Goal: Task Accomplishment & Management: Complete application form

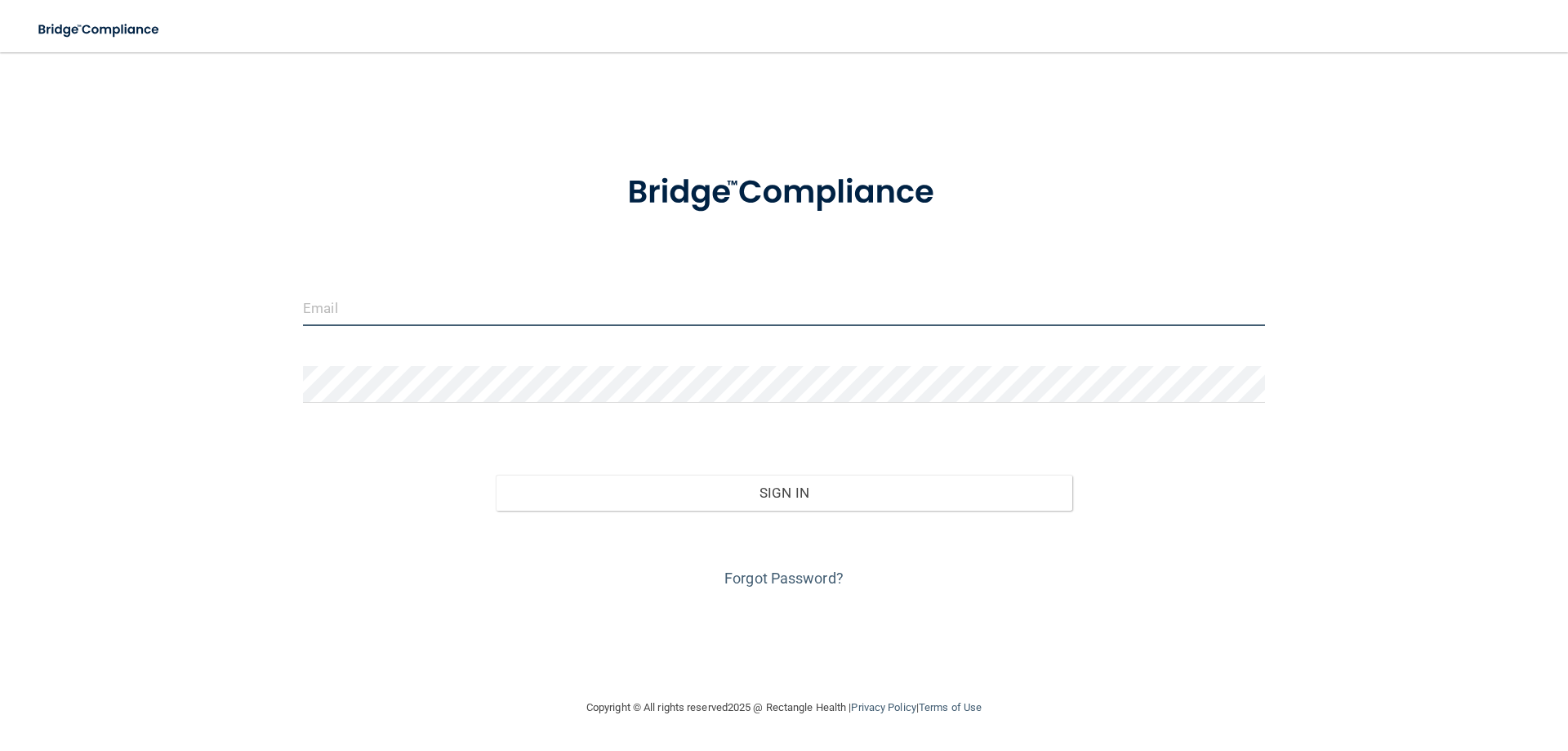
click at [437, 301] on input "email" at bounding box center [784, 308] width 962 height 37
type input "[EMAIL_ADDRESS][DOMAIN_NAME]"
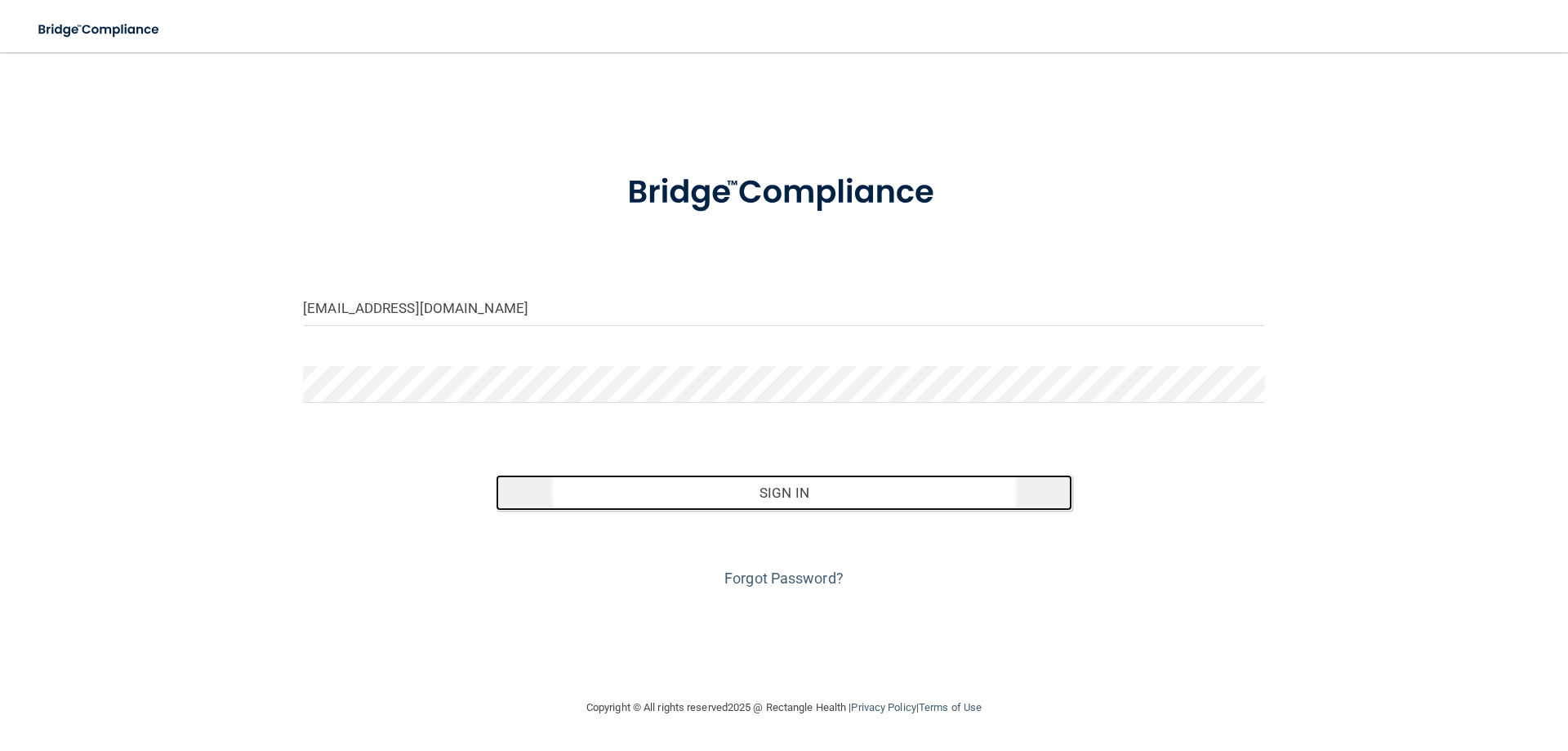
click at [715, 499] on button "Sign In" at bounding box center [785, 492] width 577 height 36
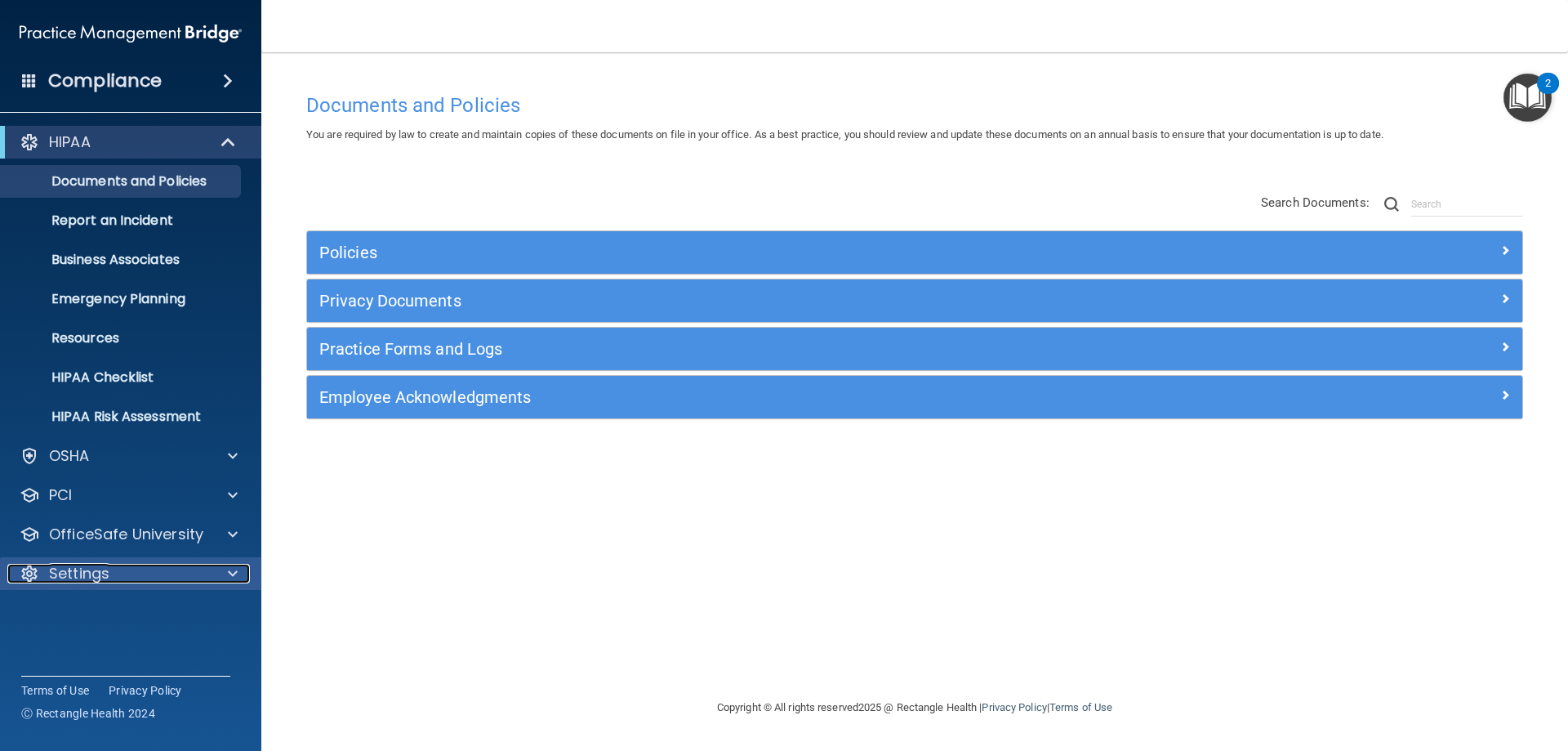
click at [230, 574] on span at bounding box center [233, 574] width 10 height 19
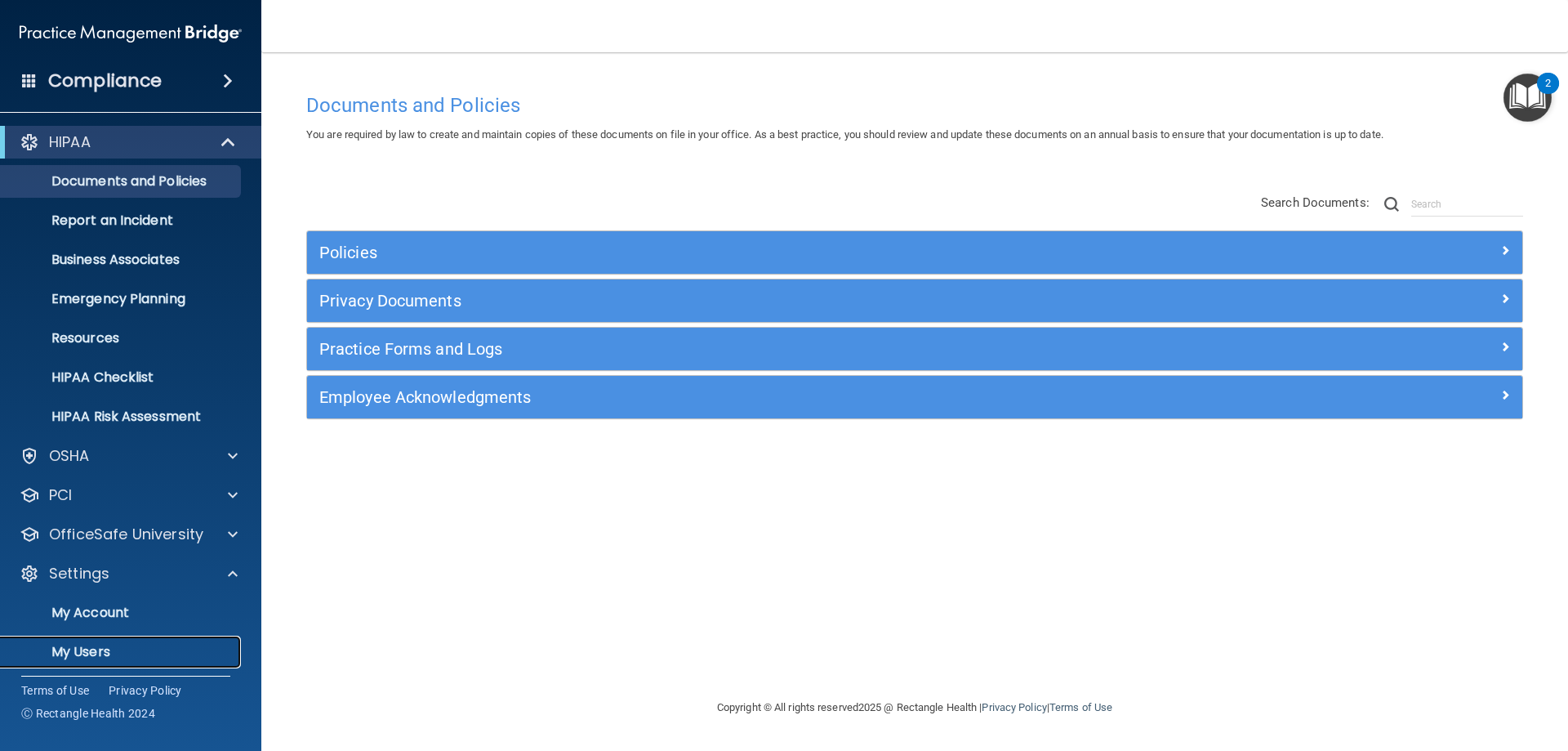
click at [152, 646] on p "My Users" at bounding box center [122, 652] width 223 height 17
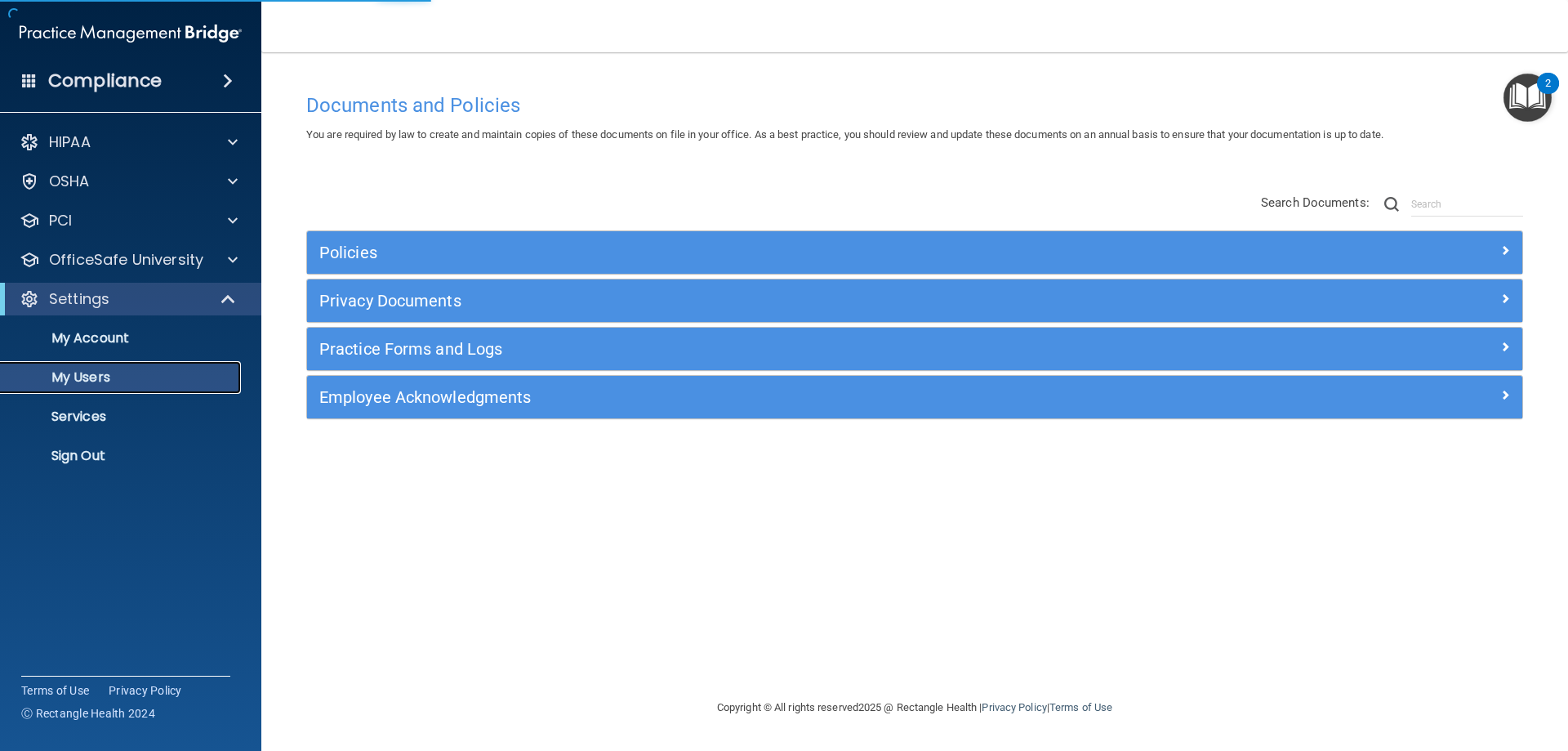
select select "20"
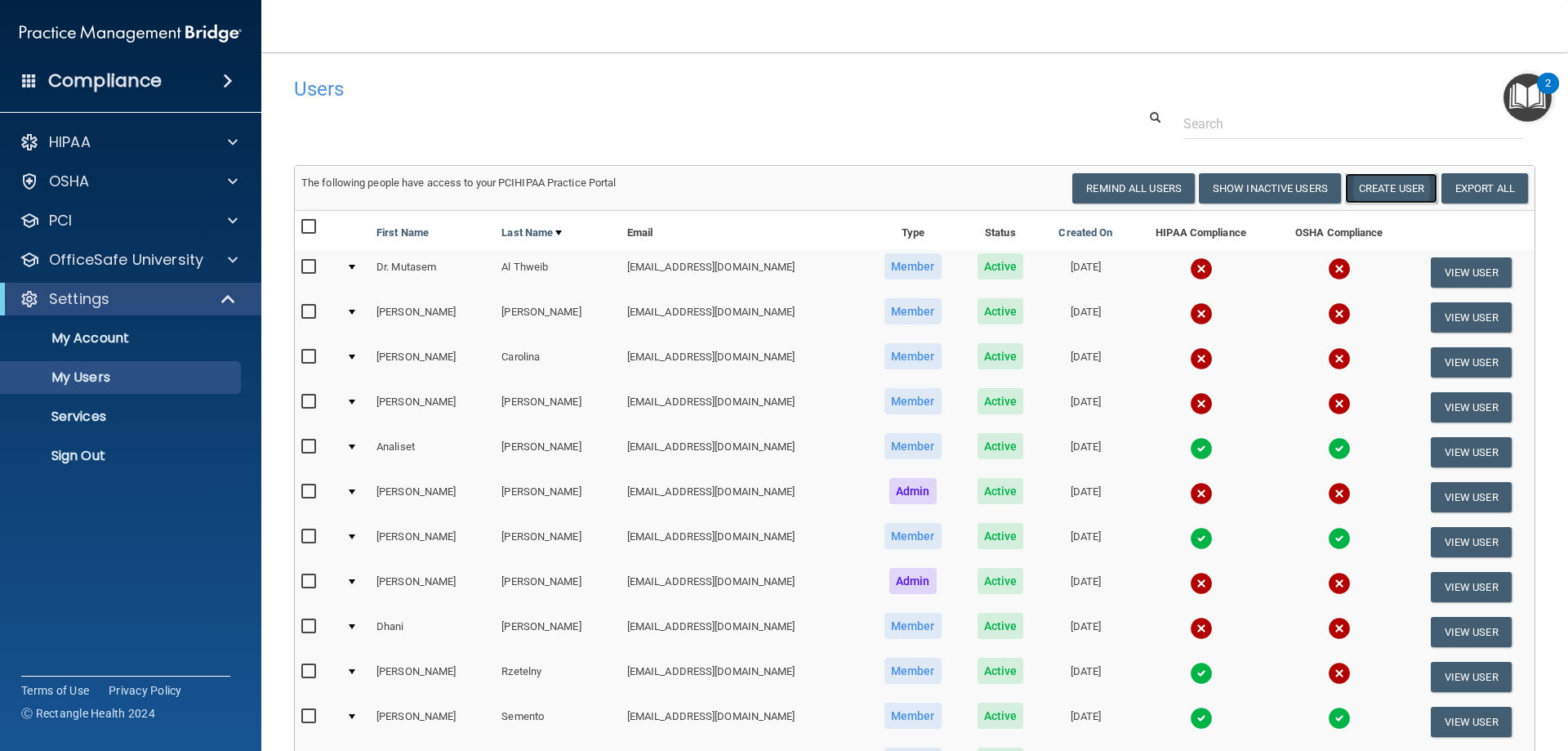
click at [1368, 186] on button "Create User" at bounding box center [1391, 188] width 92 height 30
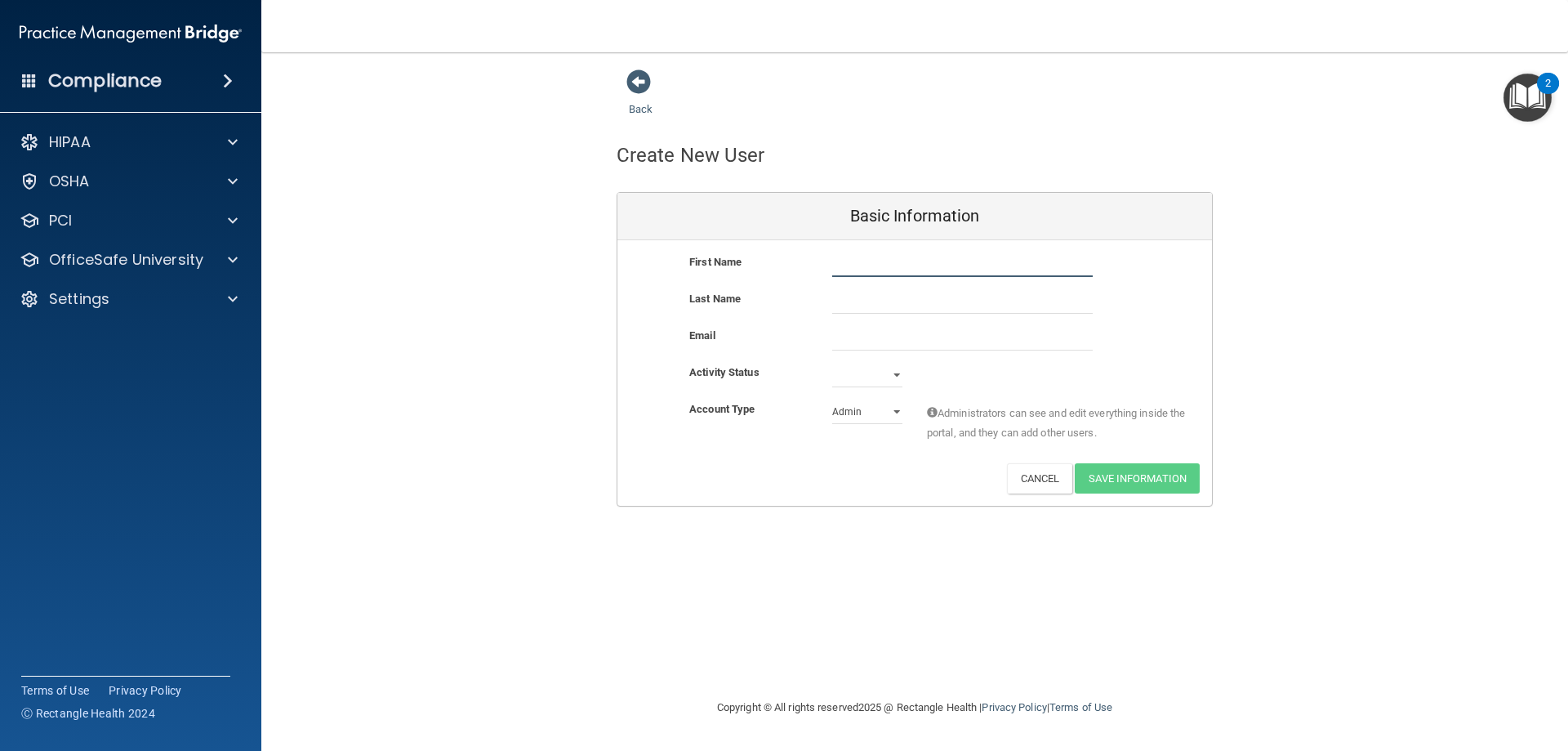
click at [843, 261] on input "text" at bounding box center [962, 265] width 260 height 24
type input "[PERSON_NAME]"
click at [893, 308] on input "text" at bounding box center [962, 301] width 260 height 24
type input "[PERSON_NAME]"
click at [894, 342] on input "email" at bounding box center [962, 338] width 260 height 24
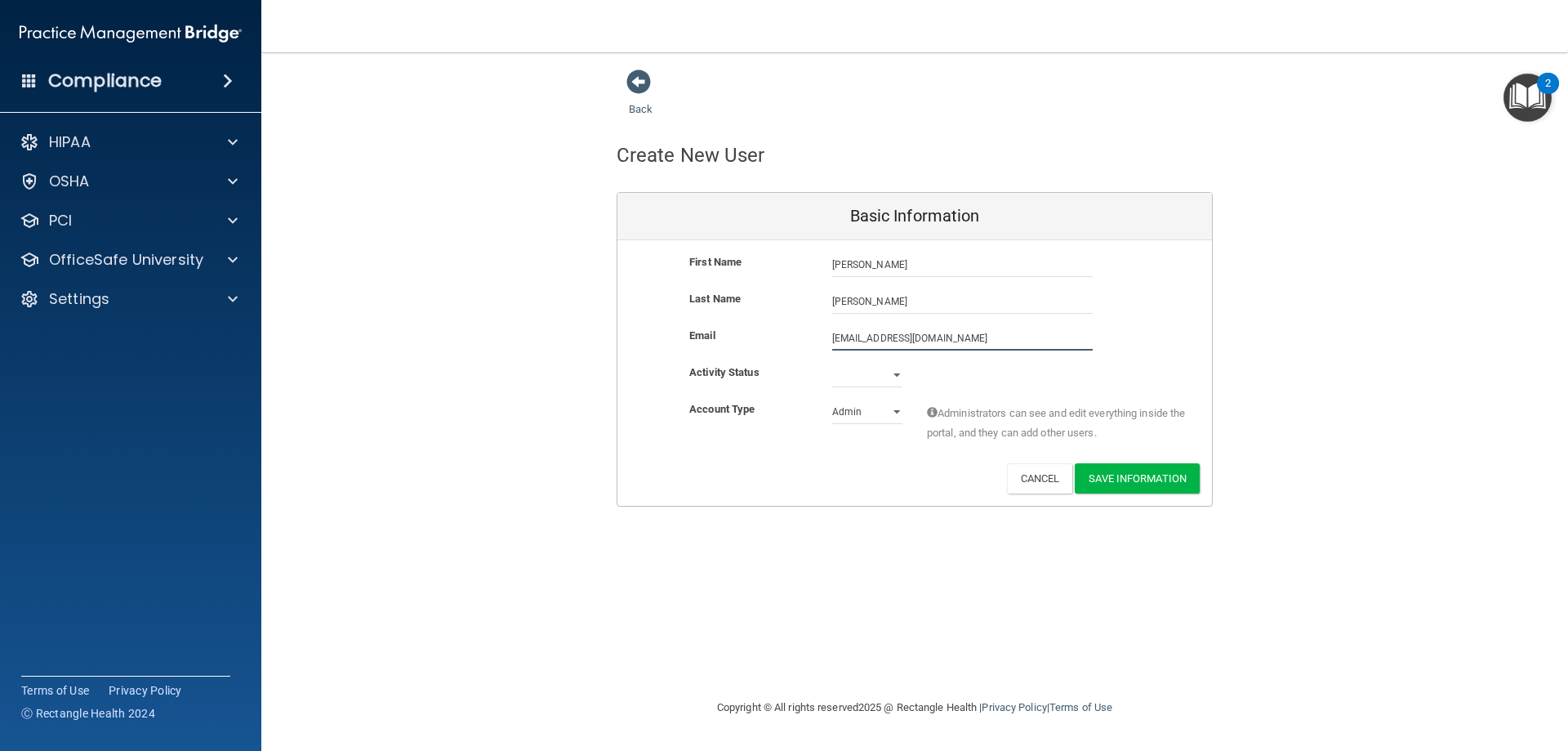
type input "[EMAIL_ADDRESS][DOMAIN_NAME]"
click at [895, 375] on select "Active Inactive" at bounding box center [868, 374] width 70 height 24
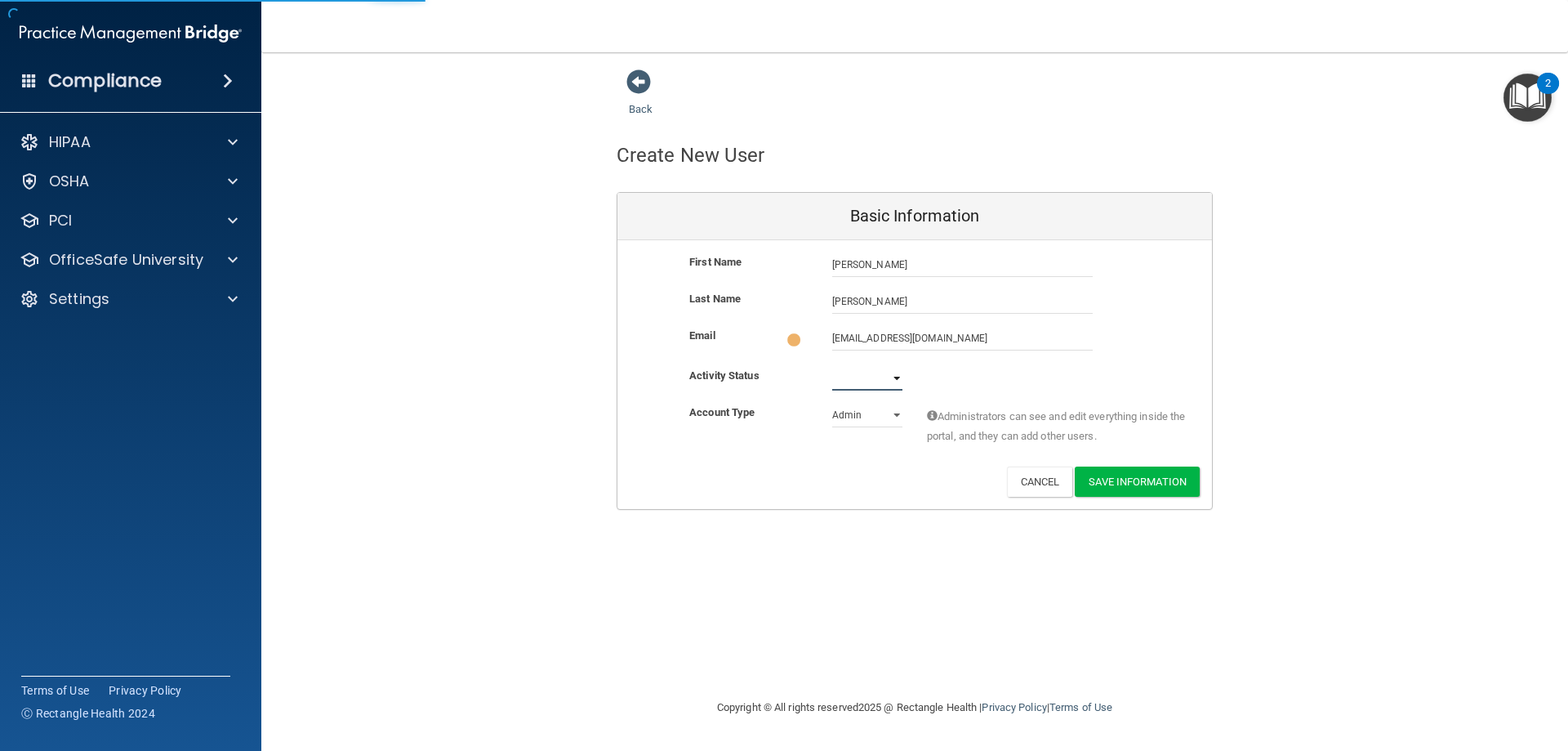
select select "active"
click at [833, 366] on select "Active Inactive" at bounding box center [868, 378] width 70 height 24
click at [899, 414] on select "Admin Member" at bounding box center [868, 414] width 70 height 24
select select "practice_member"
click at [833, 399] on select "Admin Member" at bounding box center [868, 411] width 70 height 24
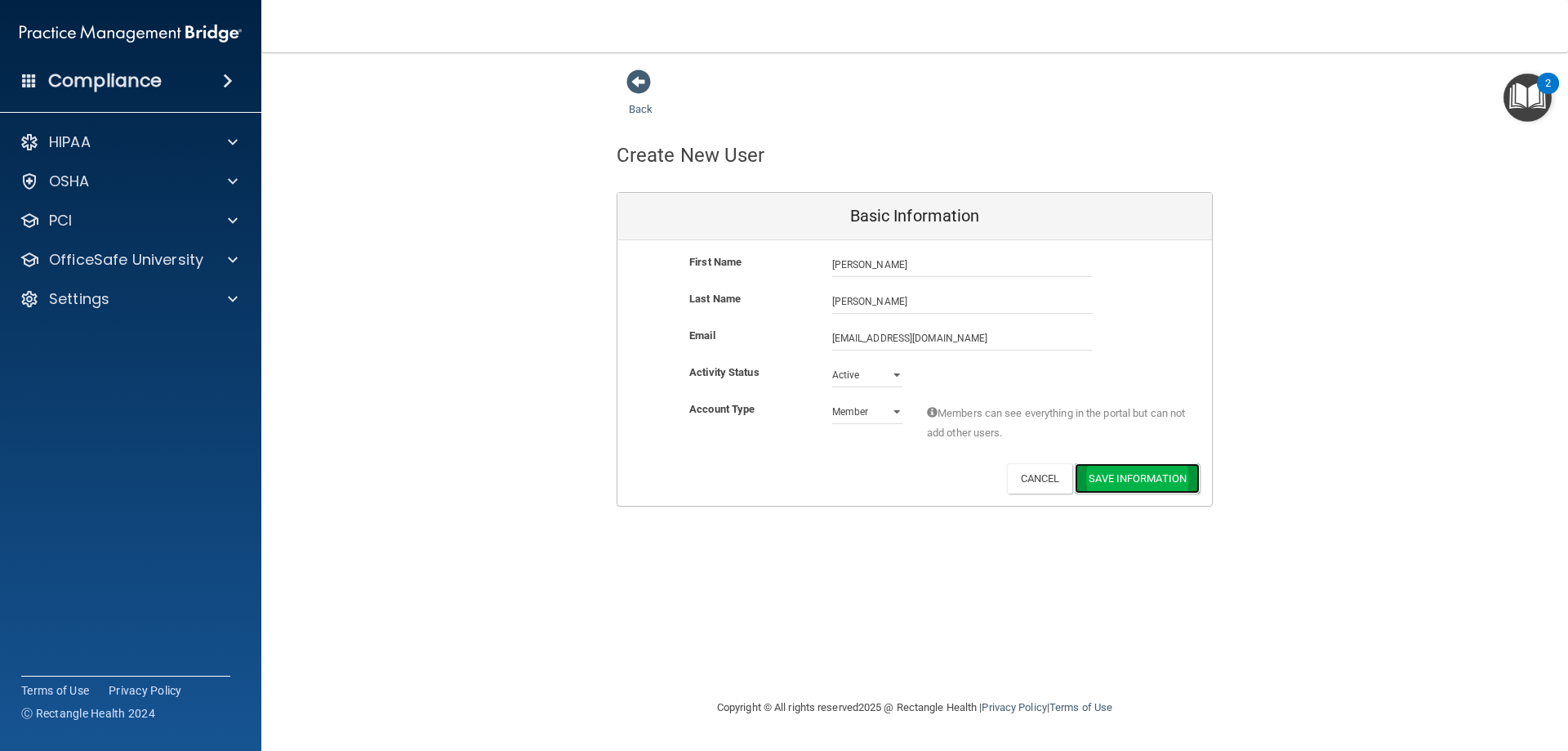
click at [1131, 480] on button "Save Information" at bounding box center [1137, 479] width 125 height 30
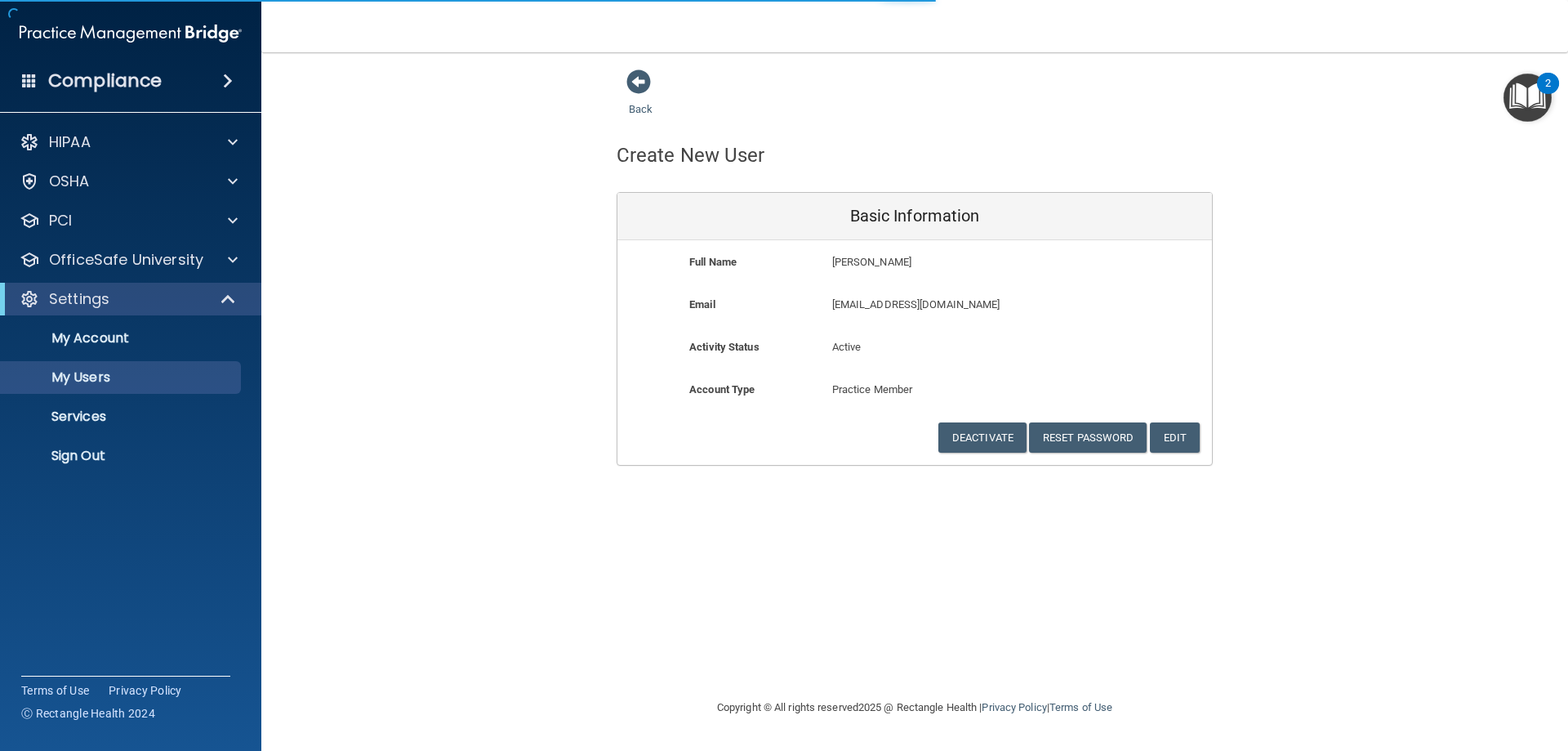
select select "20"
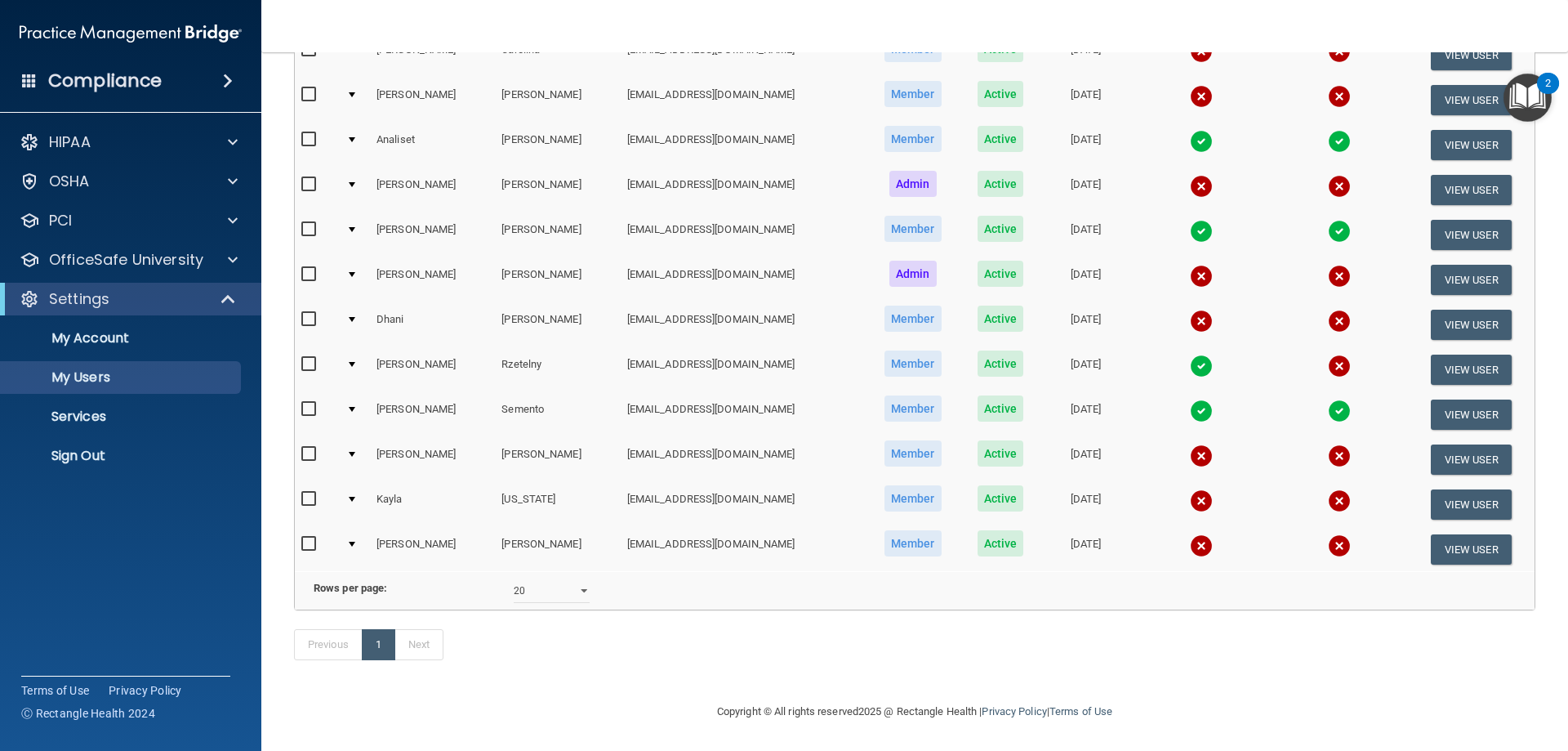
scroll to position [398, 0]
click at [306, 448] on input "checkbox" at bounding box center [310, 455] width 18 height 13
checkbox input "true"
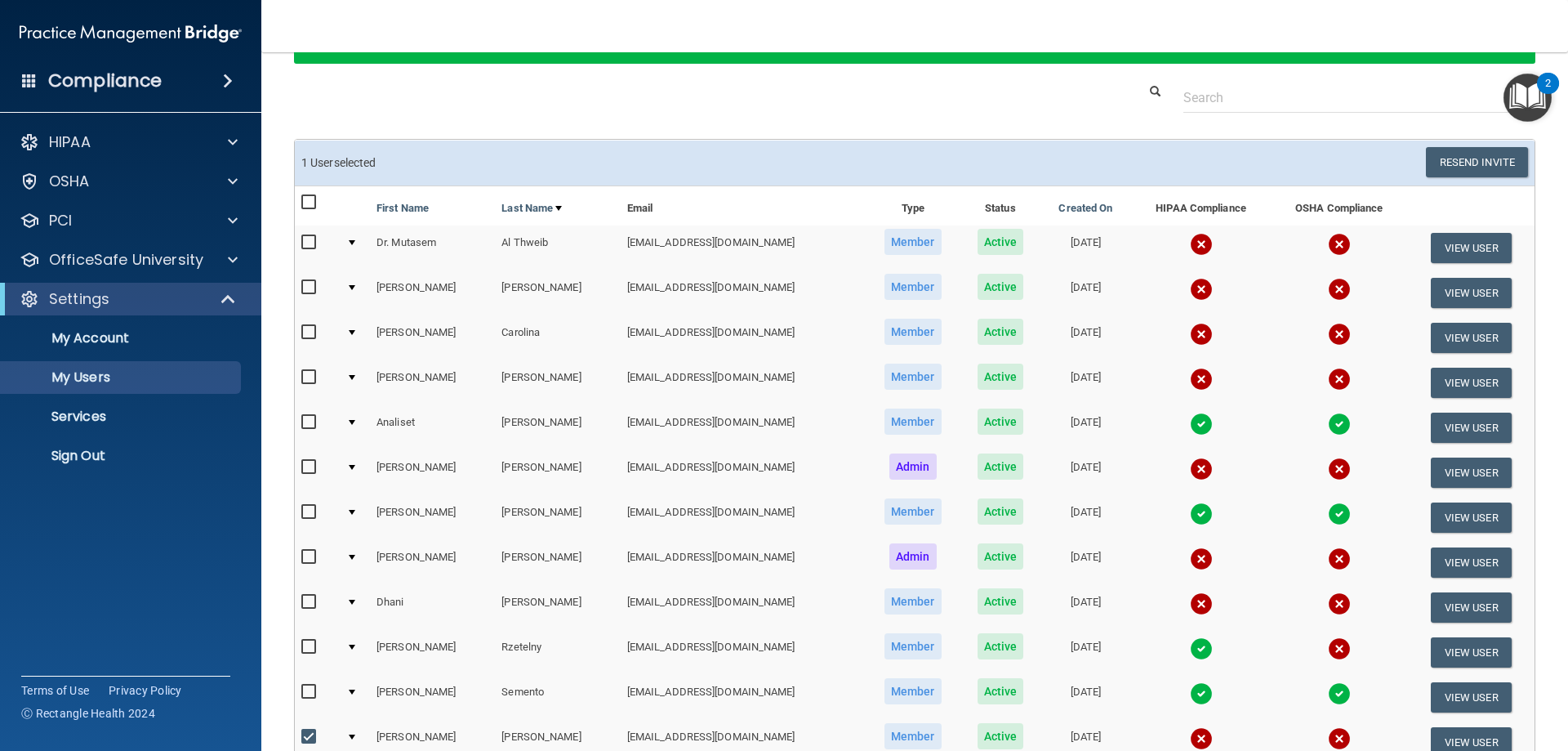
scroll to position [73, 0]
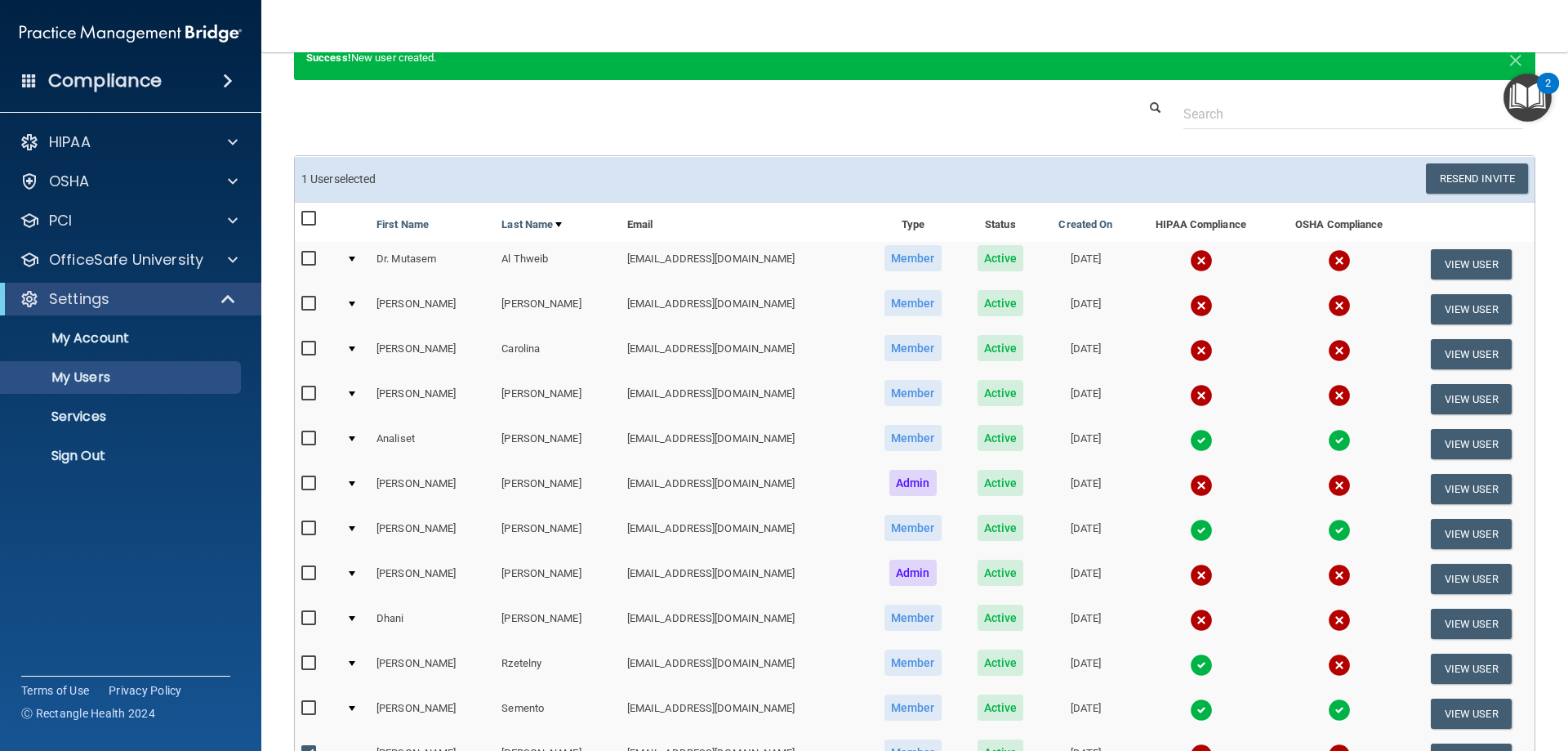
click at [306, 261] on input "checkbox" at bounding box center [310, 260] width 18 height 13
checkbox input "true"
click at [303, 308] on input "checkbox" at bounding box center [310, 304] width 18 height 13
checkbox input "true"
click at [306, 351] on input "checkbox" at bounding box center [310, 349] width 18 height 13
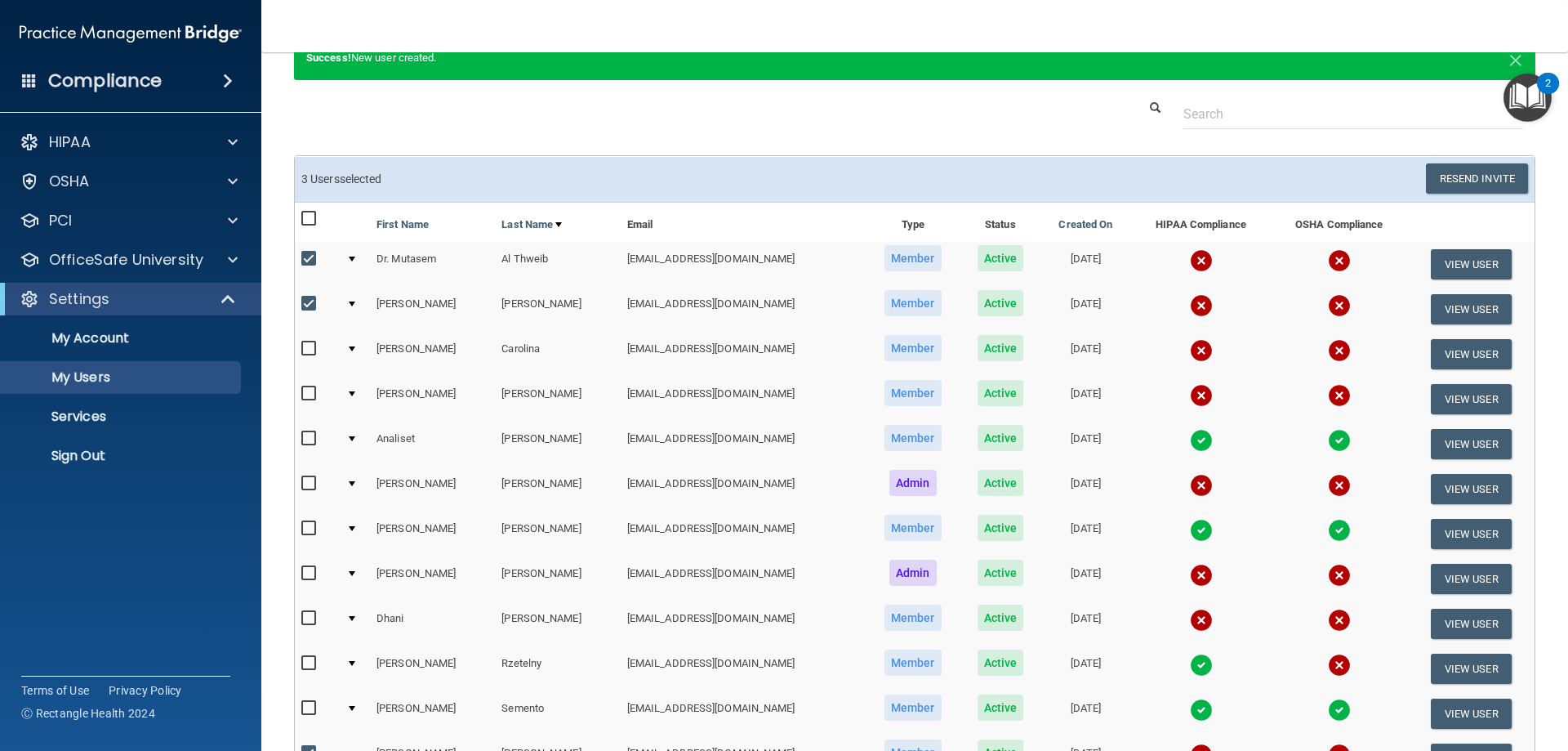
checkbox input "true"
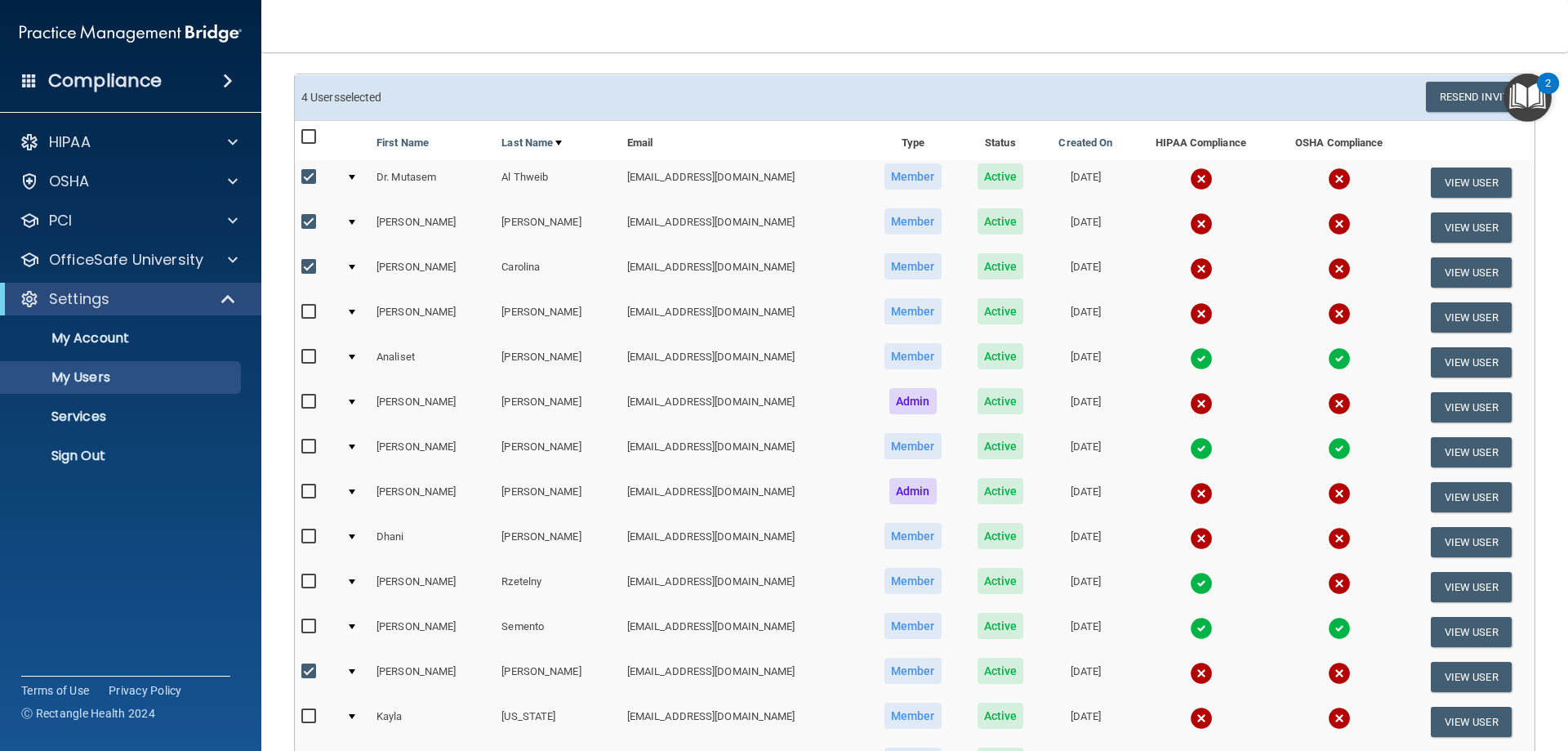
click at [303, 403] on input "checkbox" at bounding box center [310, 403] width 18 height 13
checkbox input "true"
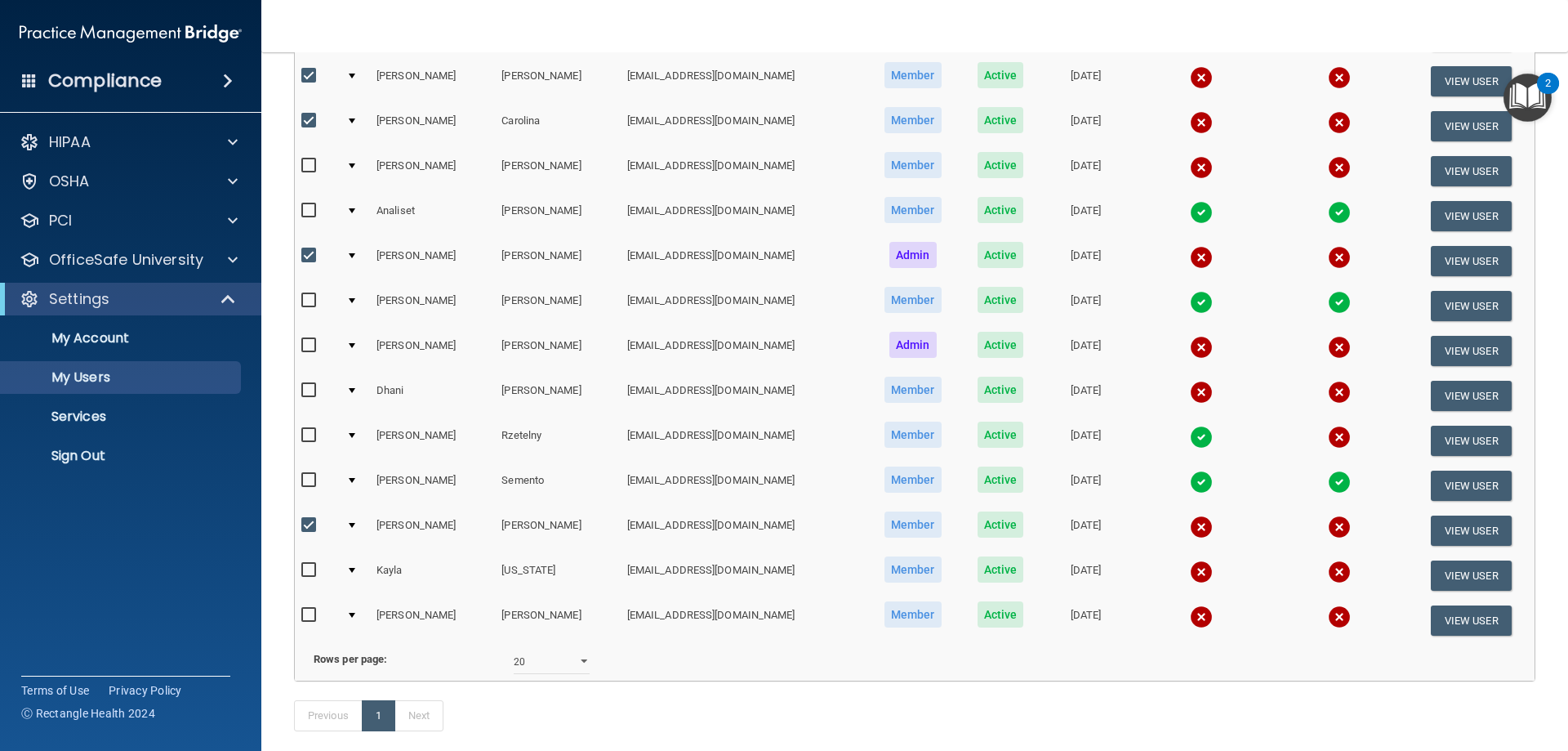
scroll to position [318, 0]
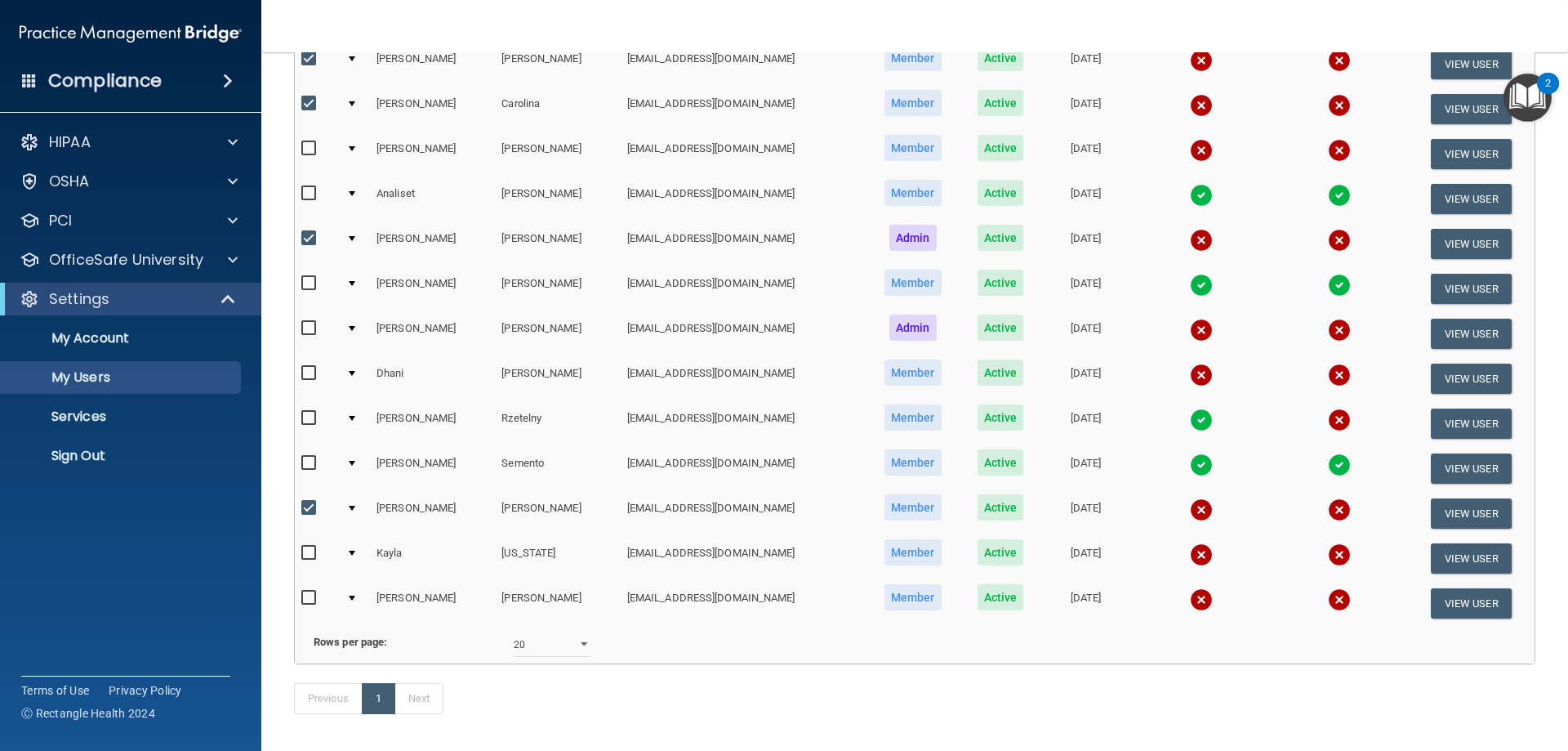
click at [304, 327] on input "checkbox" at bounding box center [310, 329] width 18 height 13
checkbox input "true"
click at [309, 374] on input "checkbox" at bounding box center [310, 373] width 18 height 13
checkbox input "true"
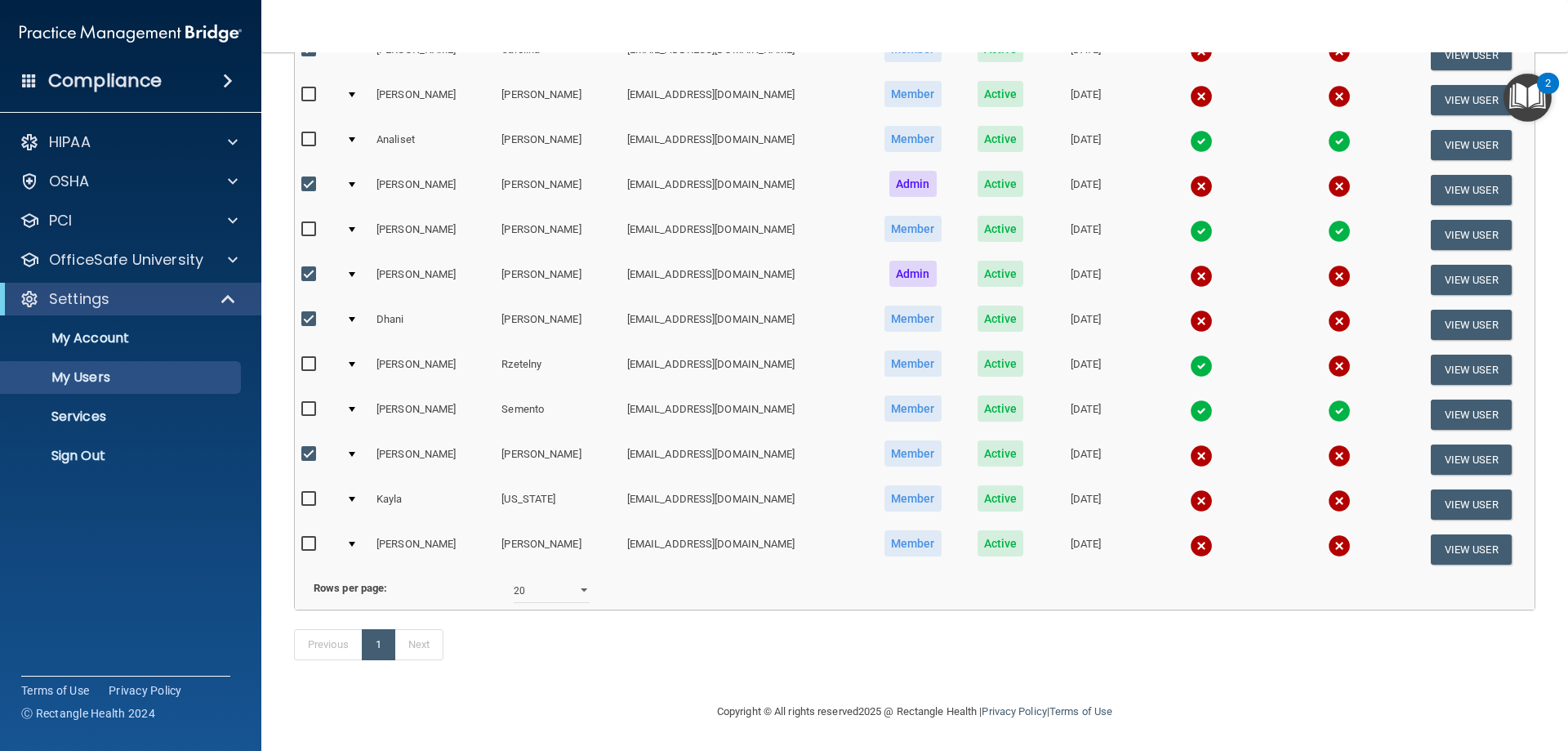
click at [311, 493] on input "checkbox" at bounding box center [310, 500] width 18 height 13
checkbox input "true"
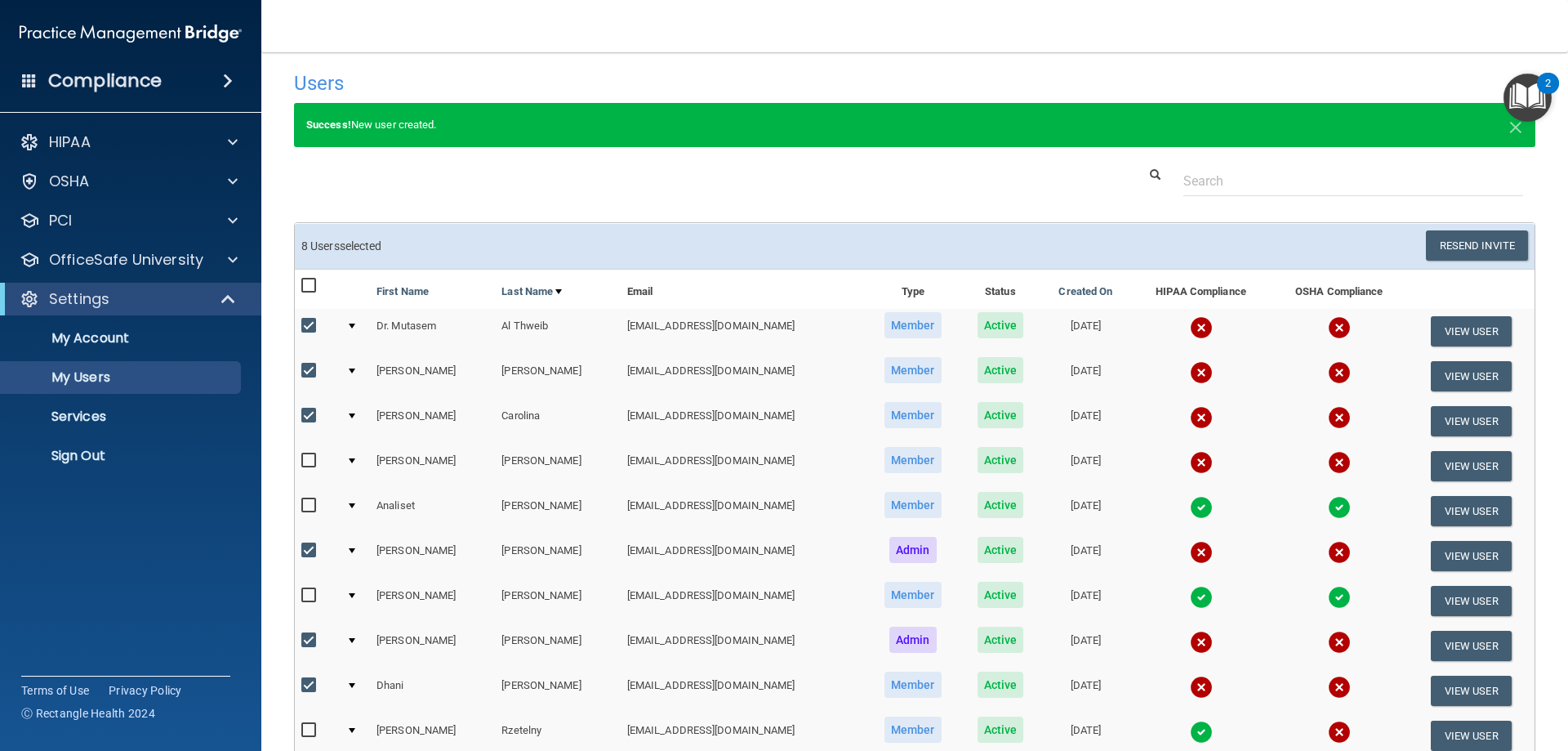
scroll to position [0, 0]
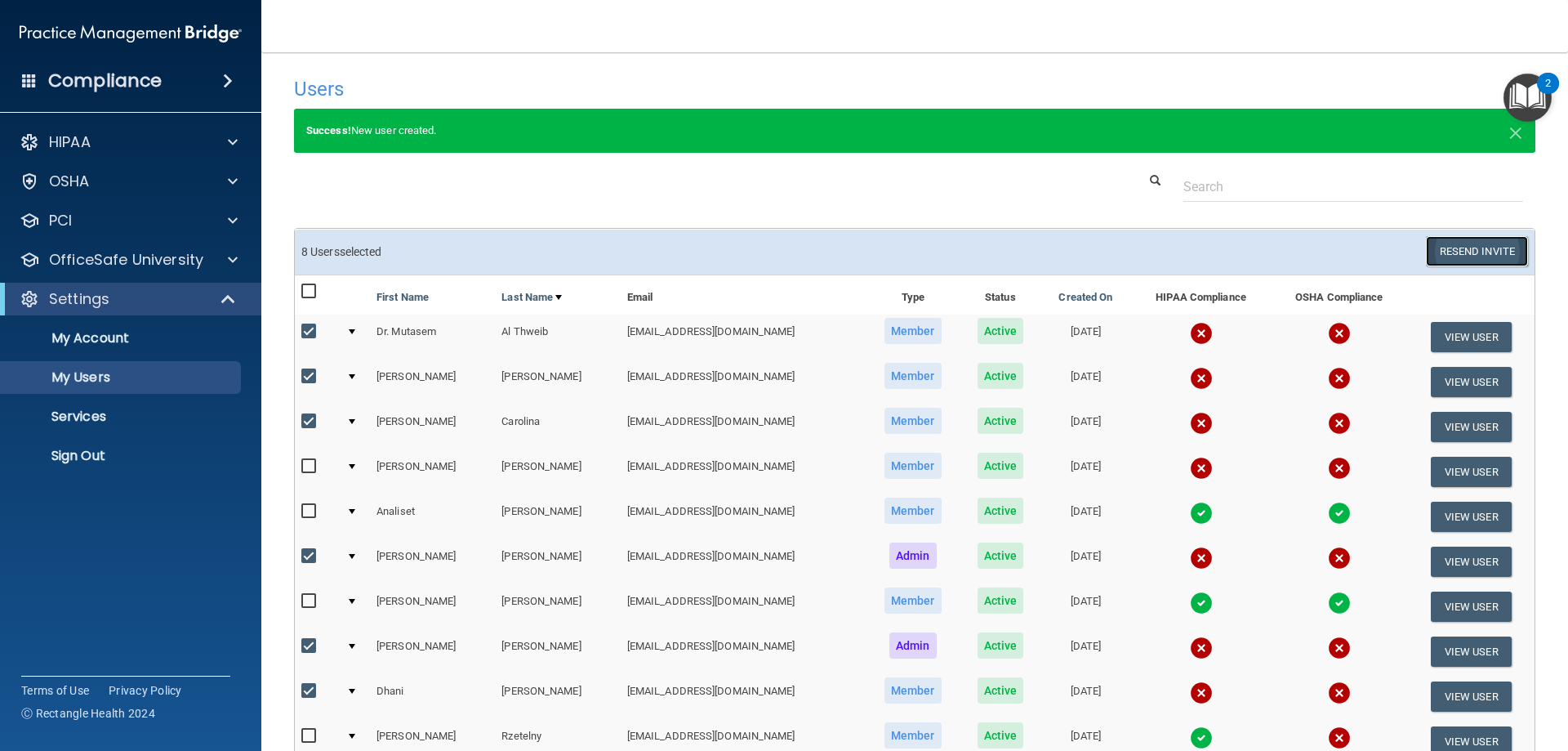
click at [1444, 254] on button "Resend Invite" at bounding box center [1478, 251] width 102 height 30
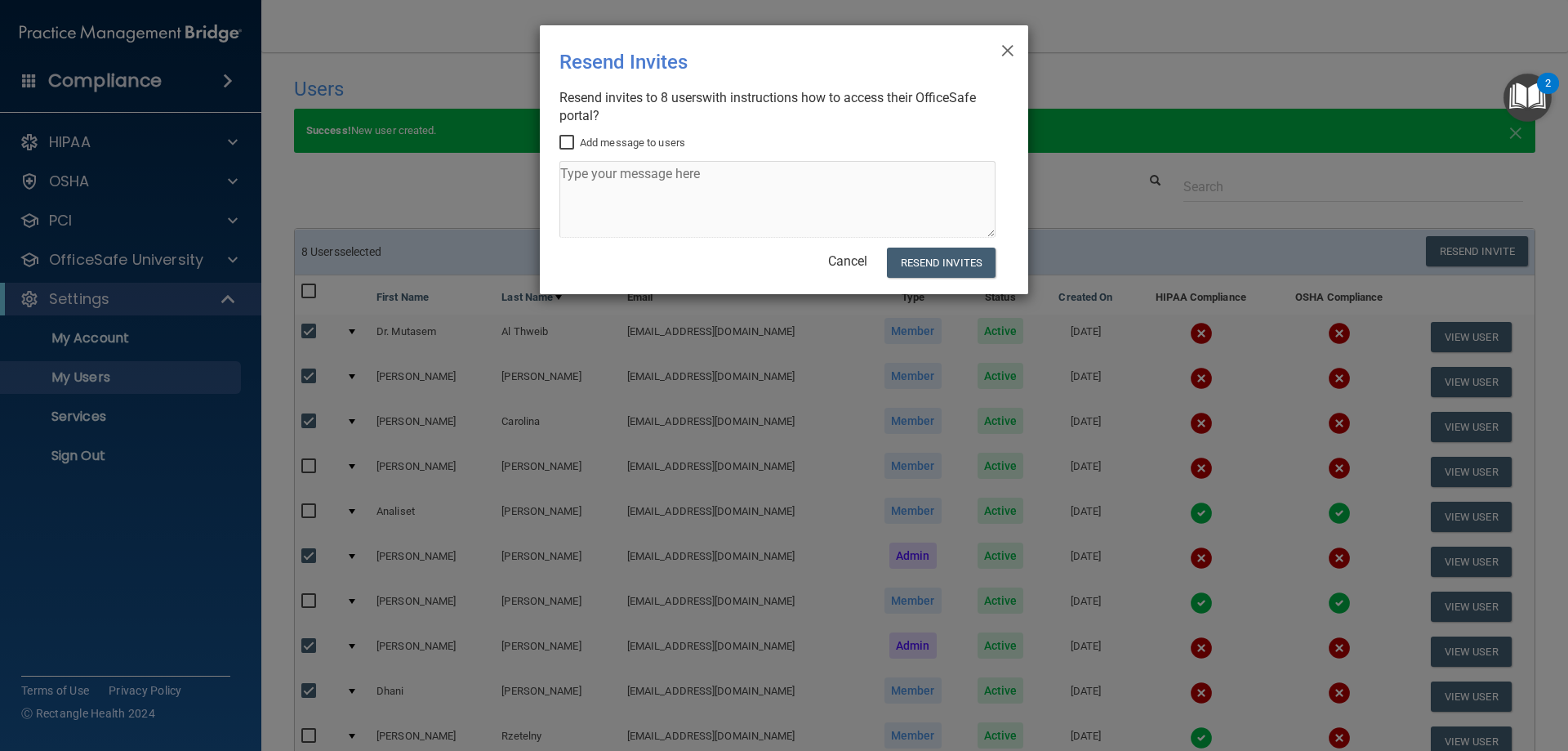
click at [568, 142] on input "Add message to users" at bounding box center [569, 143] width 18 height 13
checkbox input "true"
click at [606, 188] on textarea at bounding box center [777, 199] width 436 height 77
type textarea "please complete osha hipaa"
click at [956, 269] on button "Resend Invites" at bounding box center [941, 263] width 109 height 30
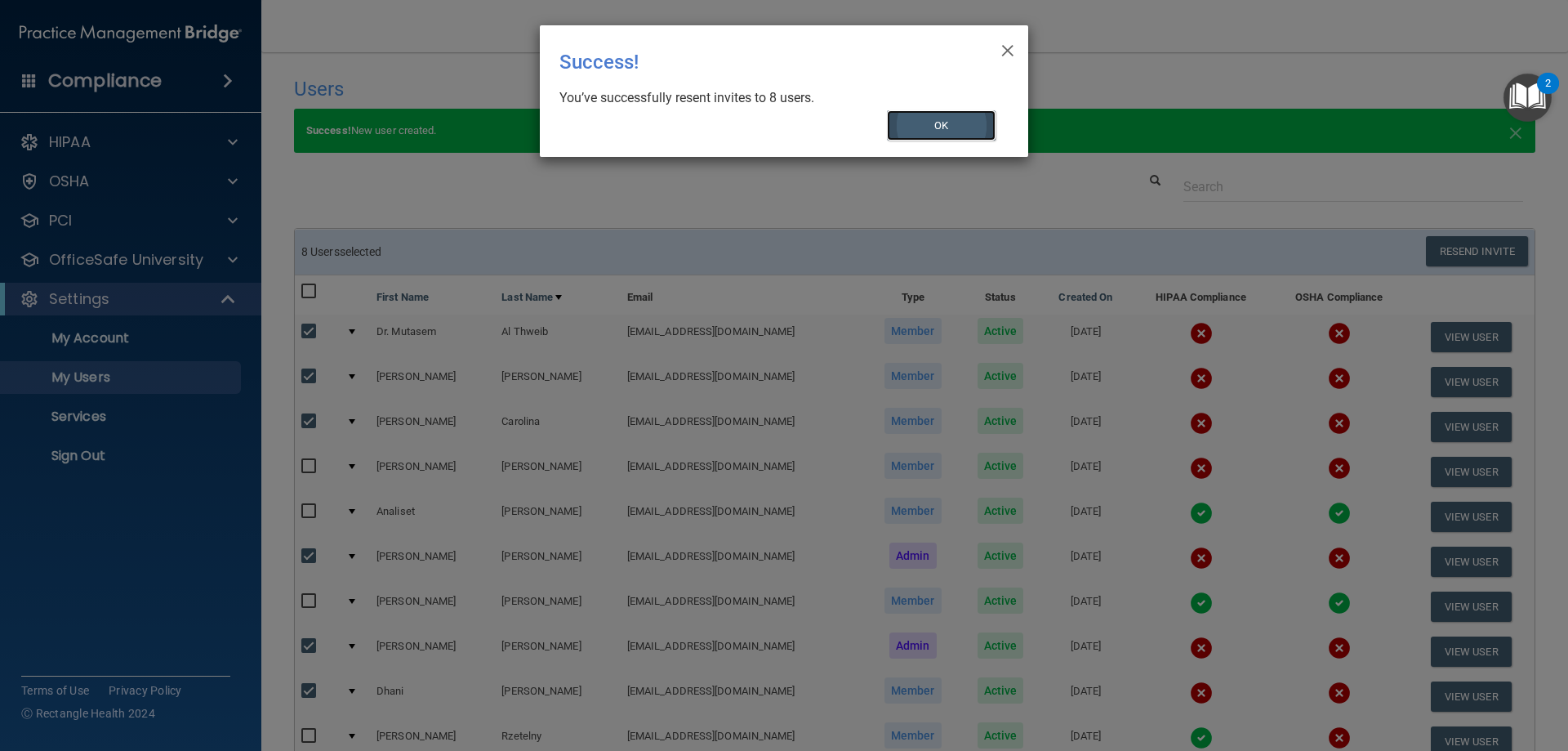
click at [920, 126] on button "OK" at bounding box center [941, 126] width 110 height 30
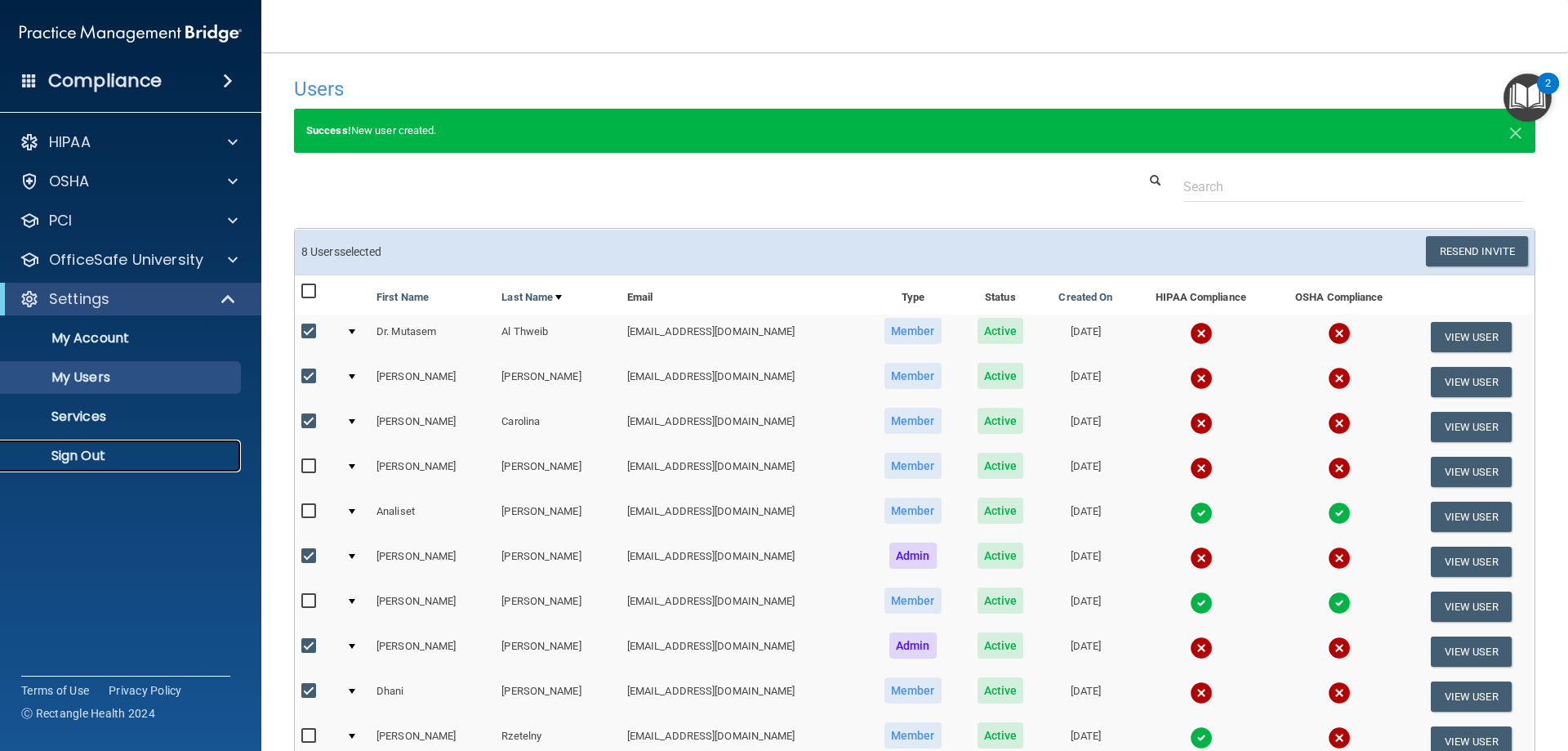
click at [90, 455] on p "Sign Out" at bounding box center [122, 456] width 223 height 17
